Goal: Task Accomplishment & Management: Manage account settings

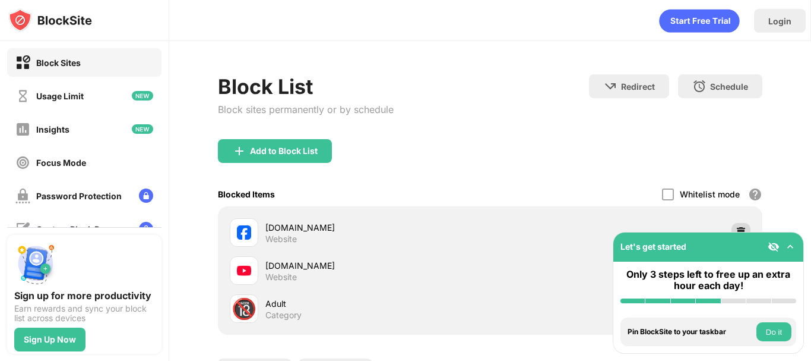
click at [732, 226] on div at bounding box center [741, 232] width 19 height 19
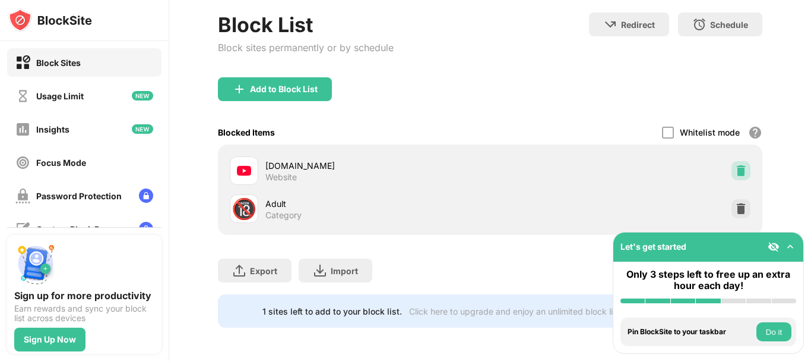
click at [735, 165] on img at bounding box center [741, 171] width 12 height 12
